Goal: Information Seeking & Learning: Check status

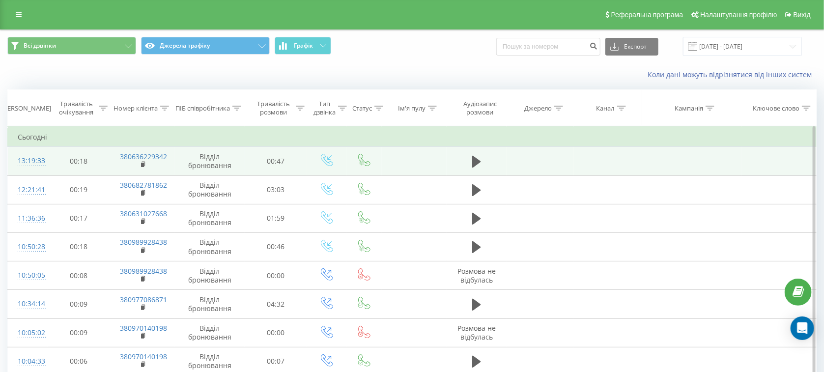
click at [38, 159] on div "13:19:33" at bounding box center [28, 160] width 20 height 19
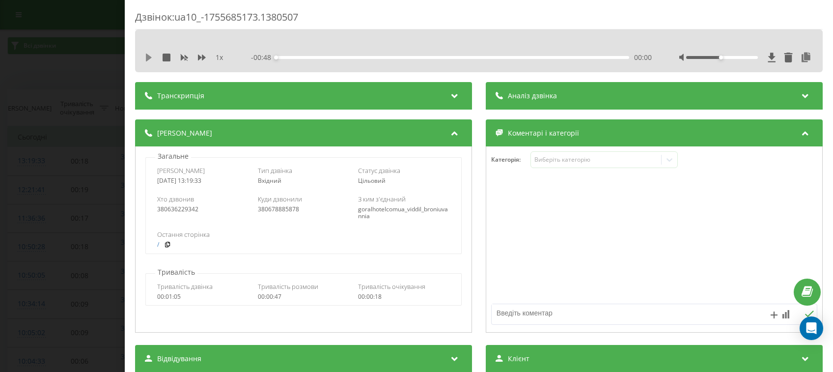
click at [145, 61] on icon at bounding box center [149, 58] width 8 height 8
click at [529, 319] on textarea at bounding box center [622, 313] width 260 height 18
type textarea "СПІВПРАЦЯ"
click at [805, 315] on icon at bounding box center [809, 314] width 9 height 7
click at [150, 56] on icon at bounding box center [151, 58] width 2 height 8
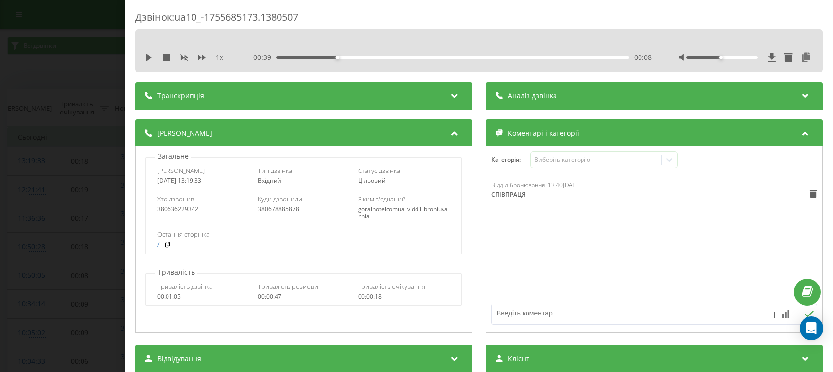
click at [17, 115] on div "Дзвінок : ua10_-1755685173.1380507 1 x - 00:39 00:08 00:08 Транскрипція Для AI-…" at bounding box center [416, 186] width 833 height 372
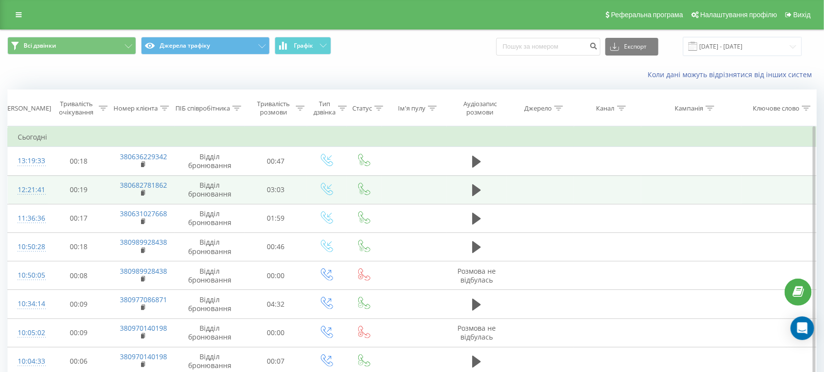
click at [38, 185] on div "12:21:41" at bounding box center [28, 189] width 20 height 19
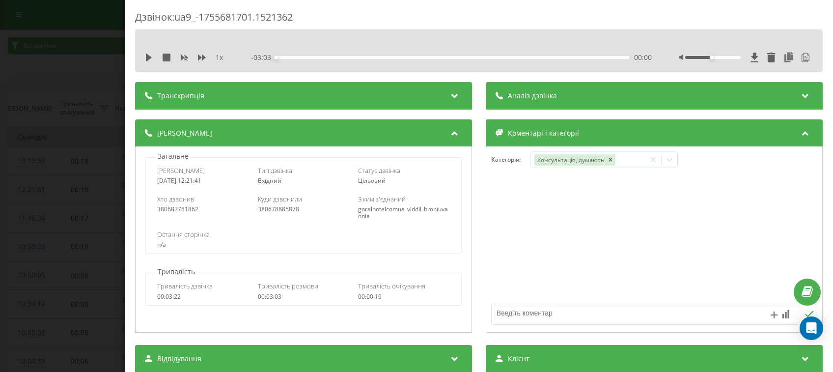
click at [71, 67] on div "Дзвінок : ua9_-1755681701.1521362 1 x - 03:03 00:00 00:00 Транскрипція 00:01 До…" at bounding box center [416, 186] width 833 height 372
